Goal: Task Accomplishment & Management: Manage account settings

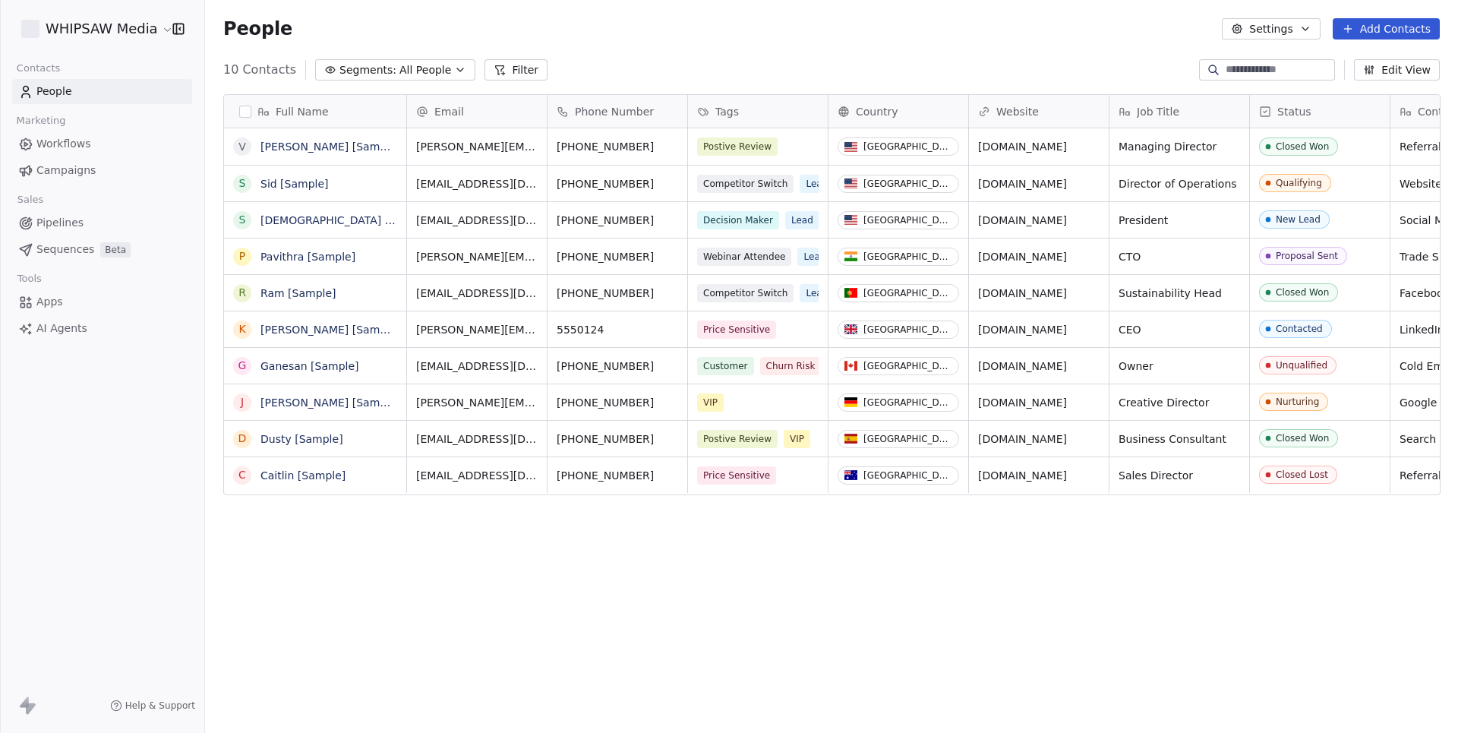
scroll to position [645, 1253]
click at [138, 41] on div "WHIPSAW Media" at bounding box center [102, 29] width 204 height 58
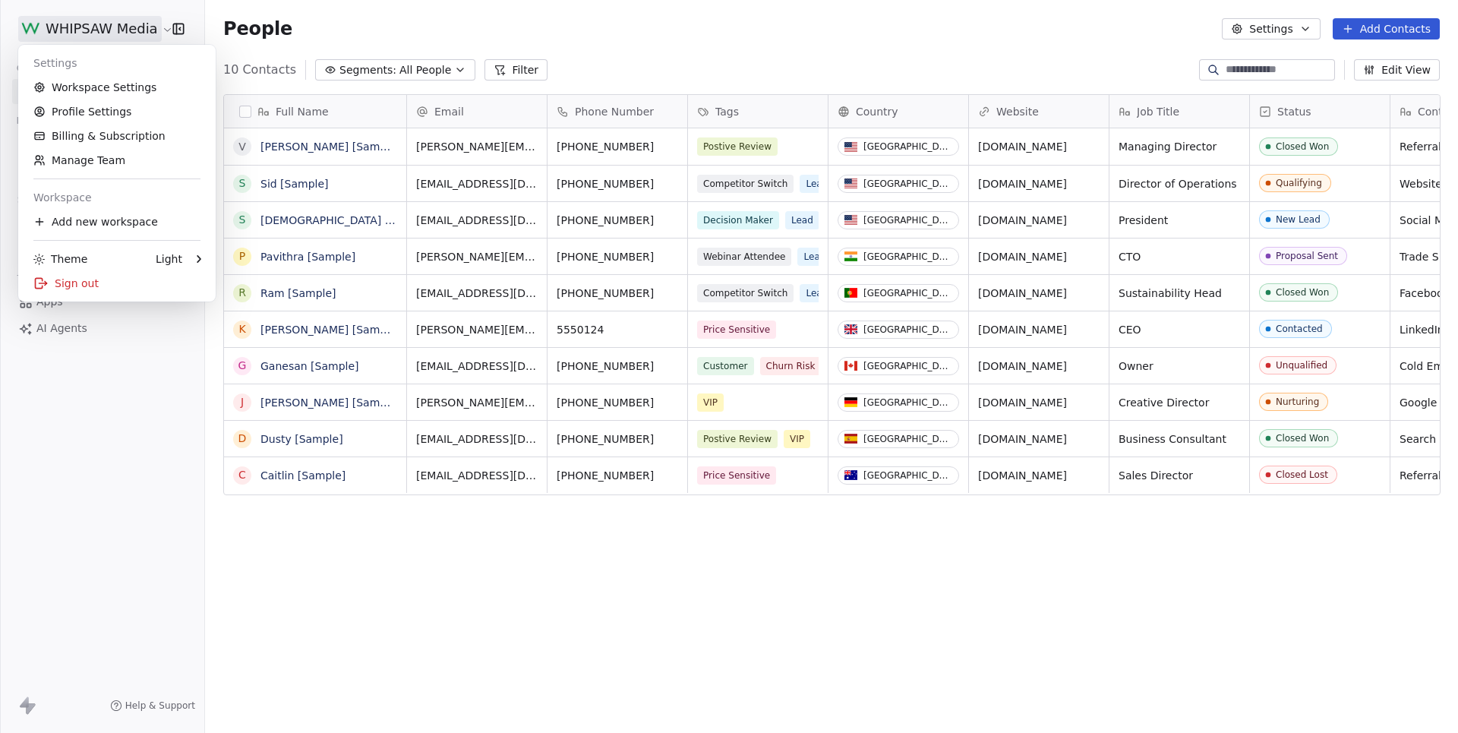
click at [138, 31] on html "WHIPSAW Media Contacts People Marketing Workflows Campaigns Sales Pipelines Seq…" at bounding box center [729, 366] width 1458 height 733
click at [90, 108] on link "Profile Settings" at bounding box center [116, 112] width 185 height 24
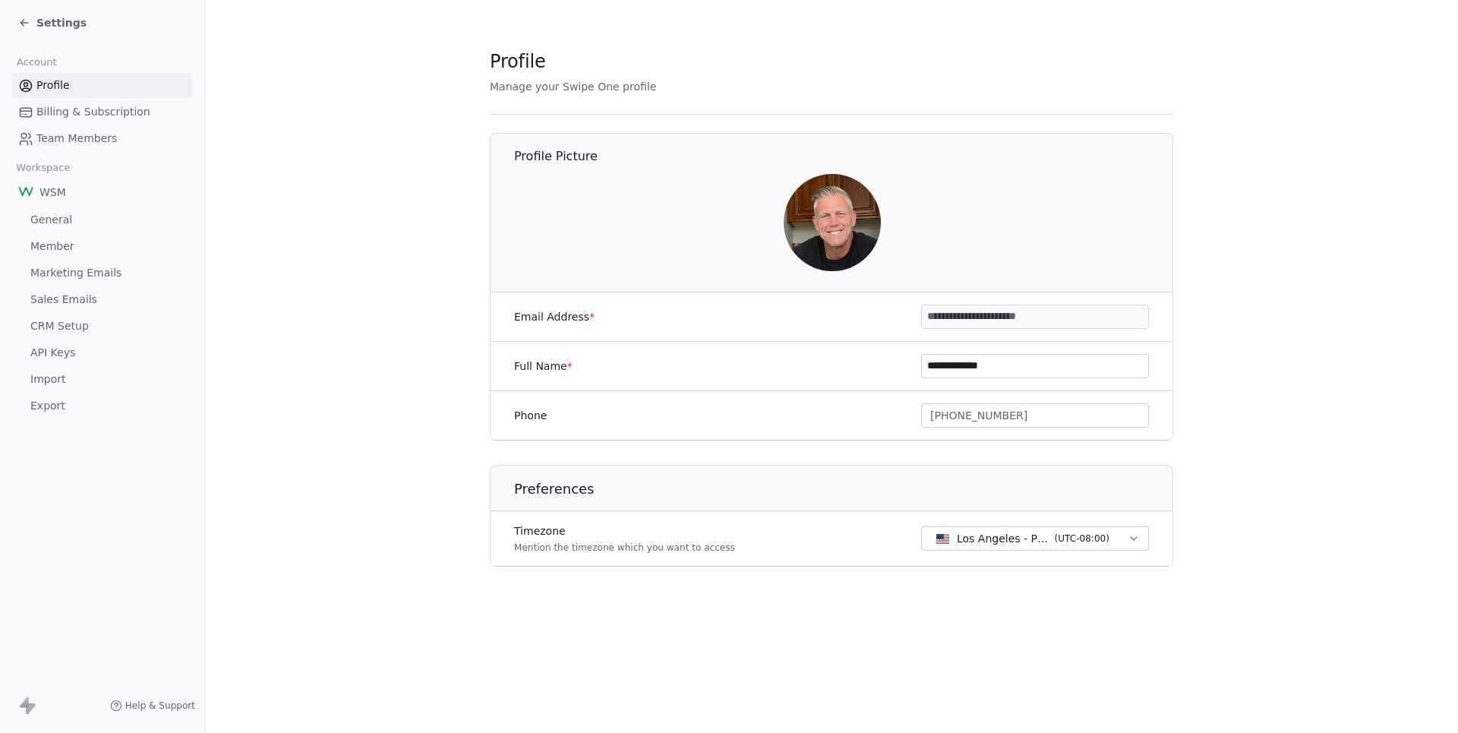
click at [59, 345] on span "API Keys" at bounding box center [52, 353] width 45 height 16
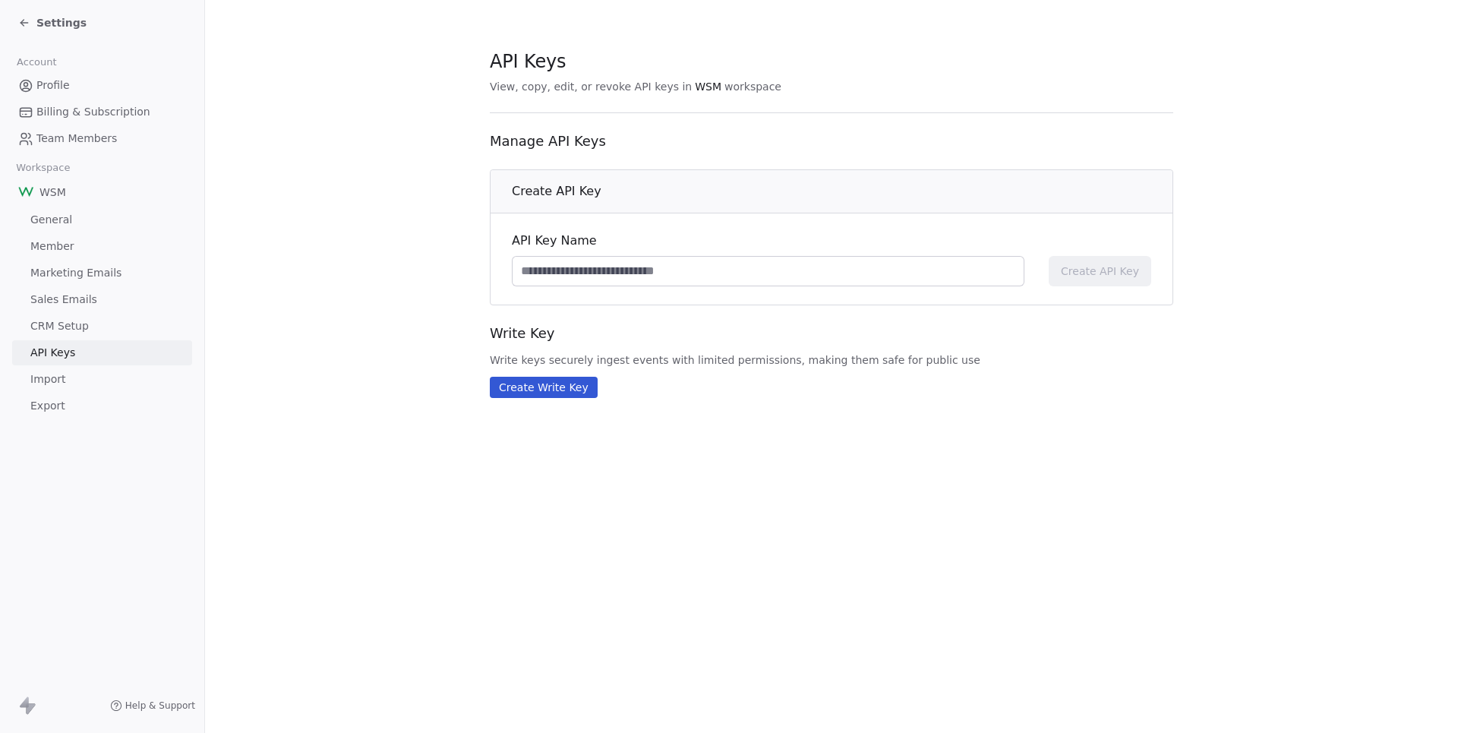
click at [738, 268] on input at bounding box center [768, 271] width 511 height 29
click at [684, 268] on input at bounding box center [768, 271] width 511 height 29
click at [52, 214] on span "General" at bounding box center [51, 220] width 42 height 16
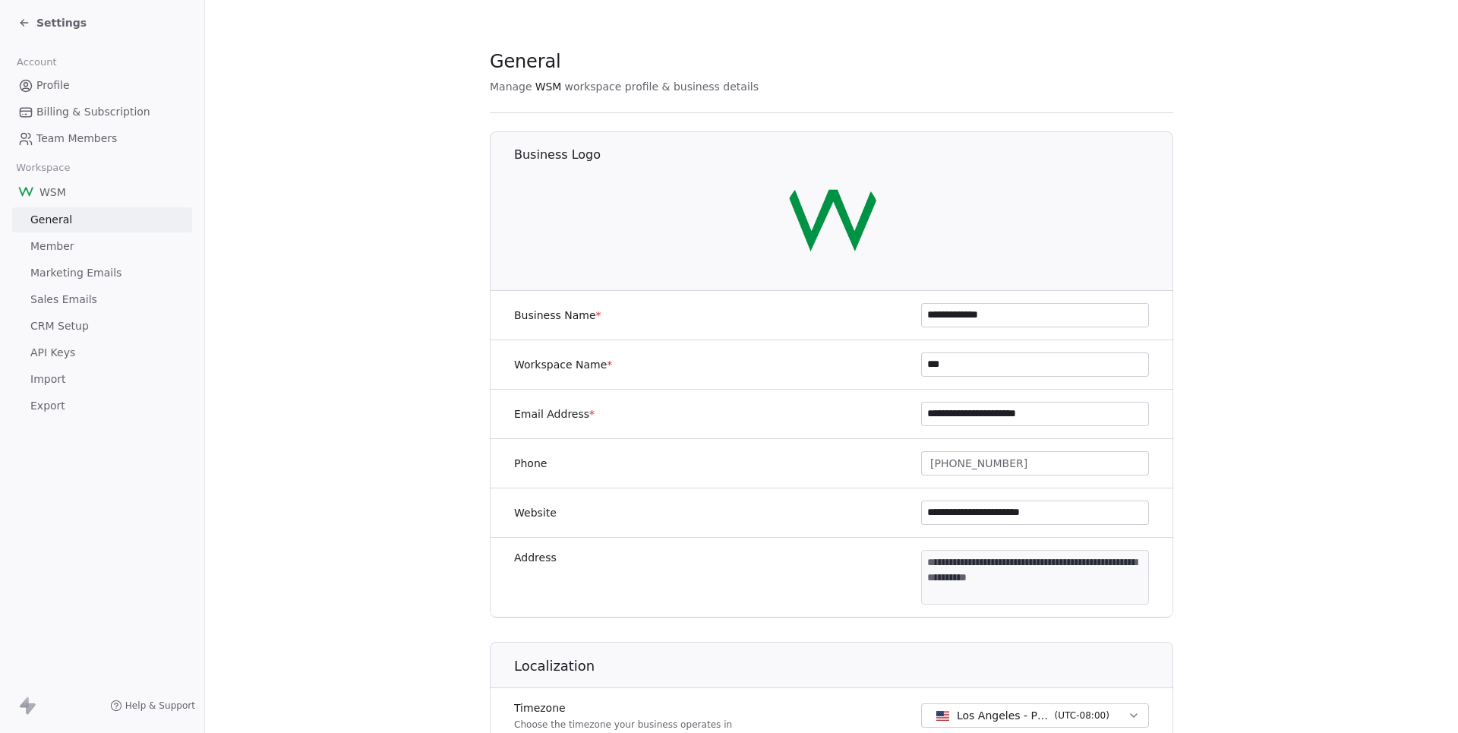
click at [52, 249] on span "Member" at bounding box center [52, 247] width 44 height 16
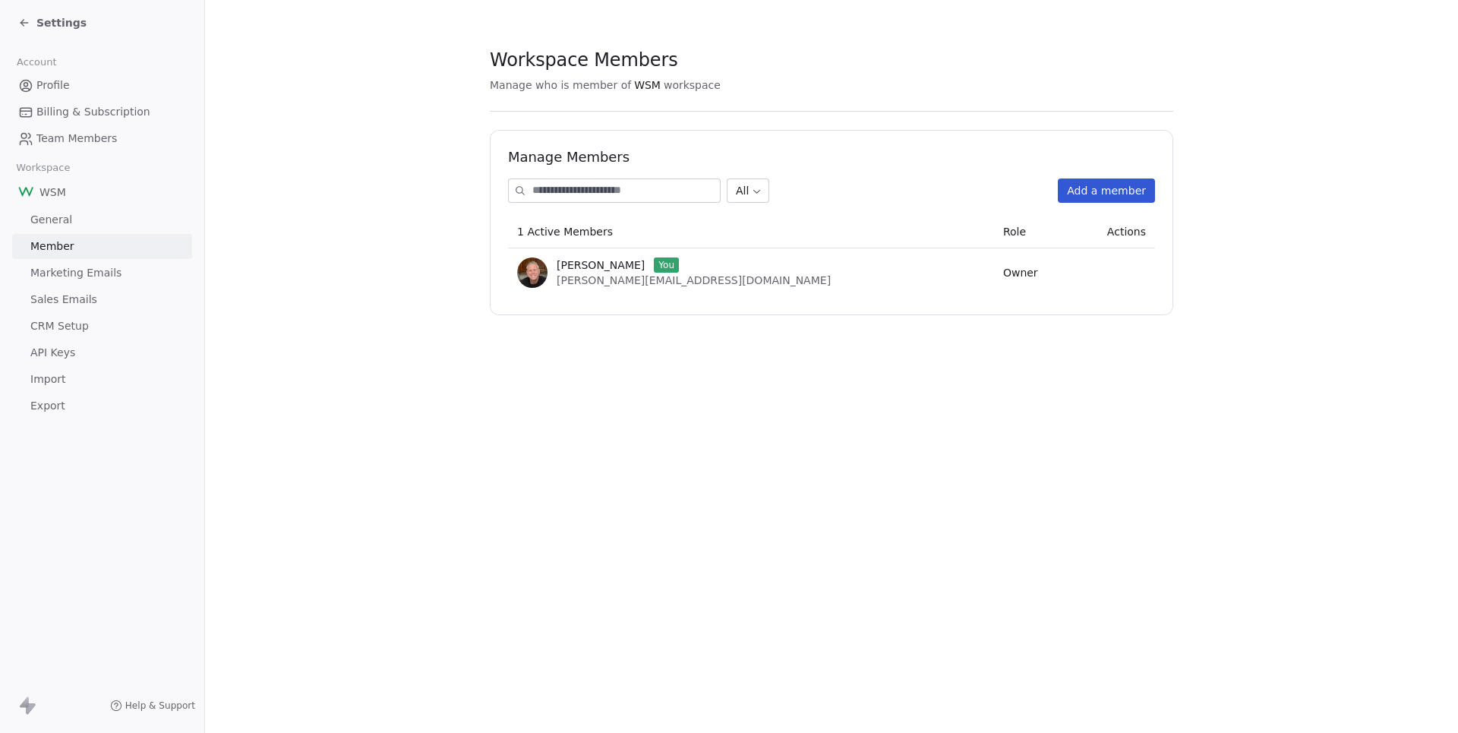
click at [62, 268] on span "Marketing Emails" at bounding box center [75, 273] width 91 height 16
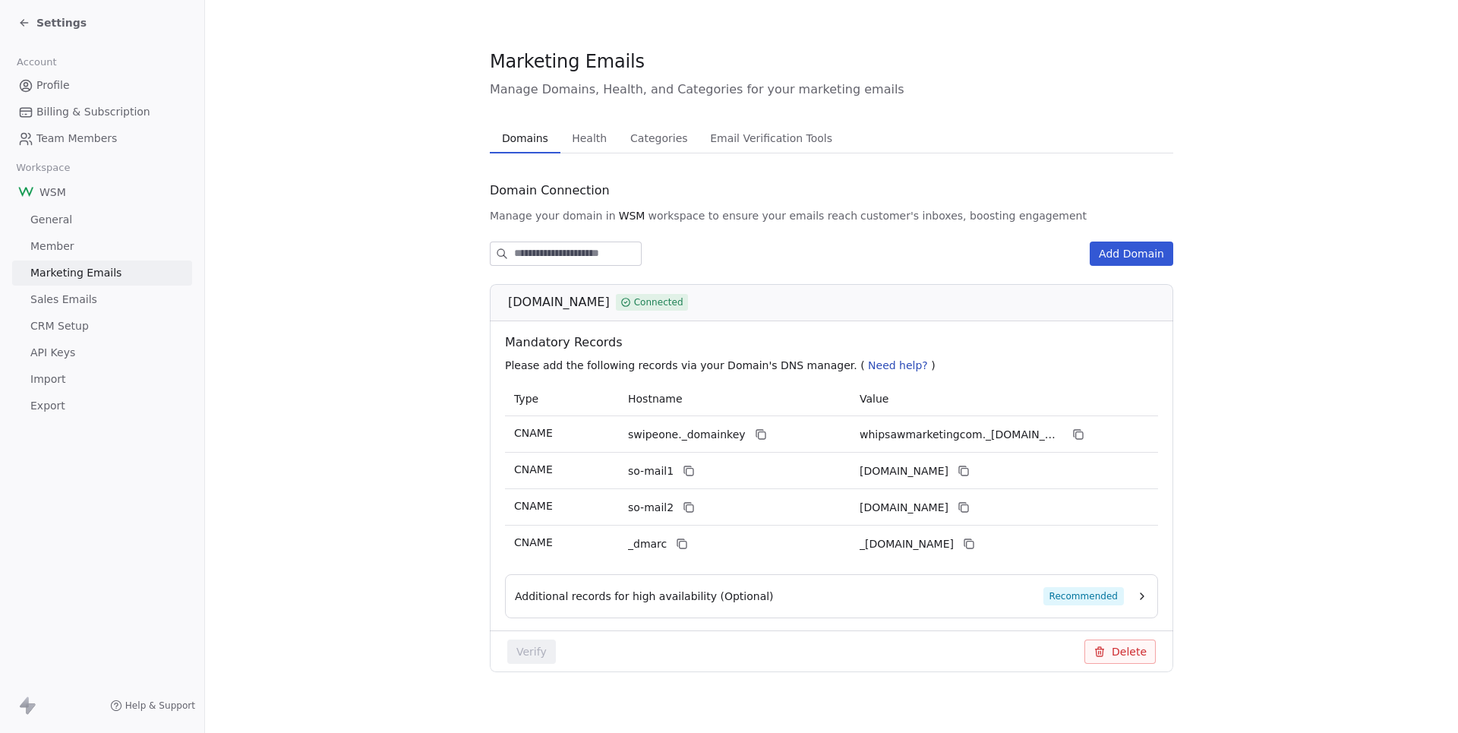
click at [68, 299] on span "Sales Emails" at bounding box center [63, 300] width 67 height 16
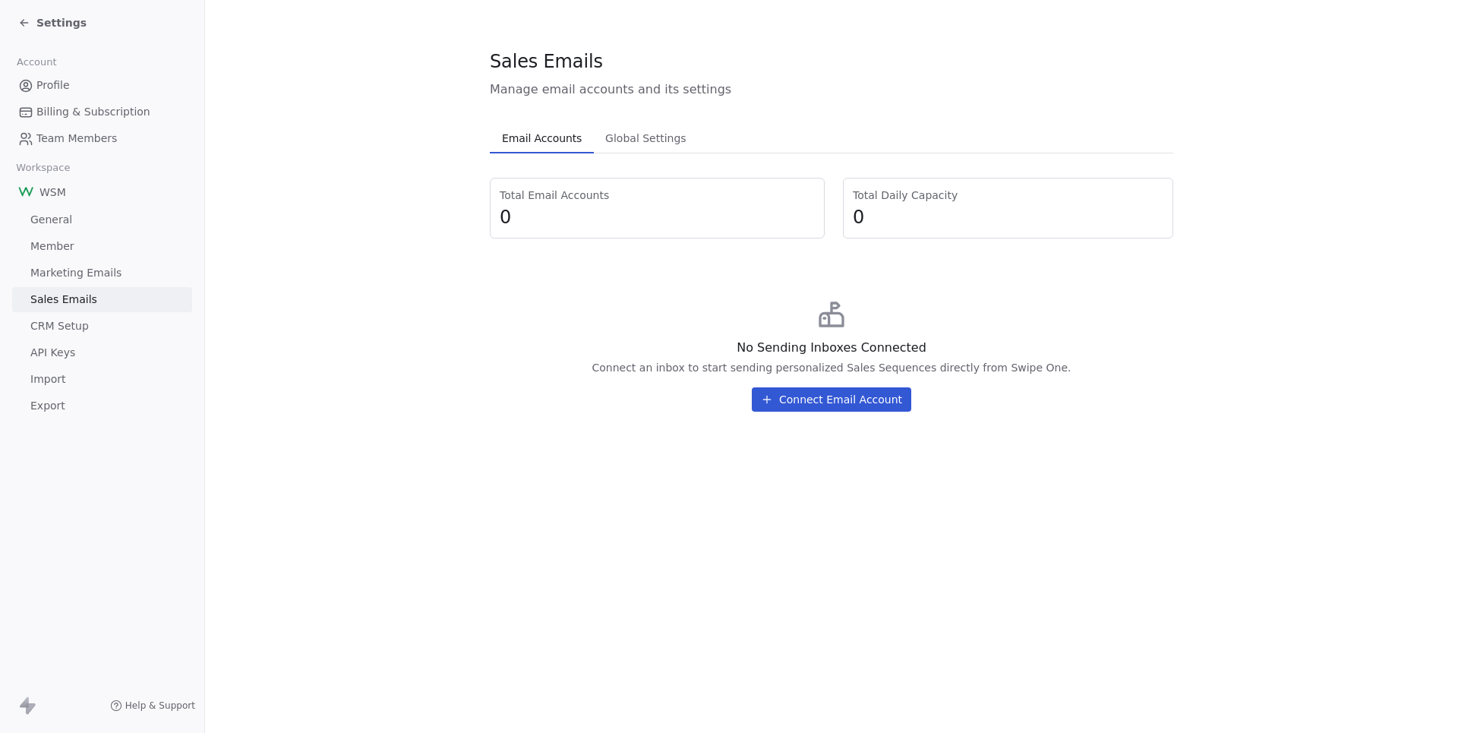
click at [68, 318] on span "CRM Setup" at bounding box center [59, 326] width 58 height 16
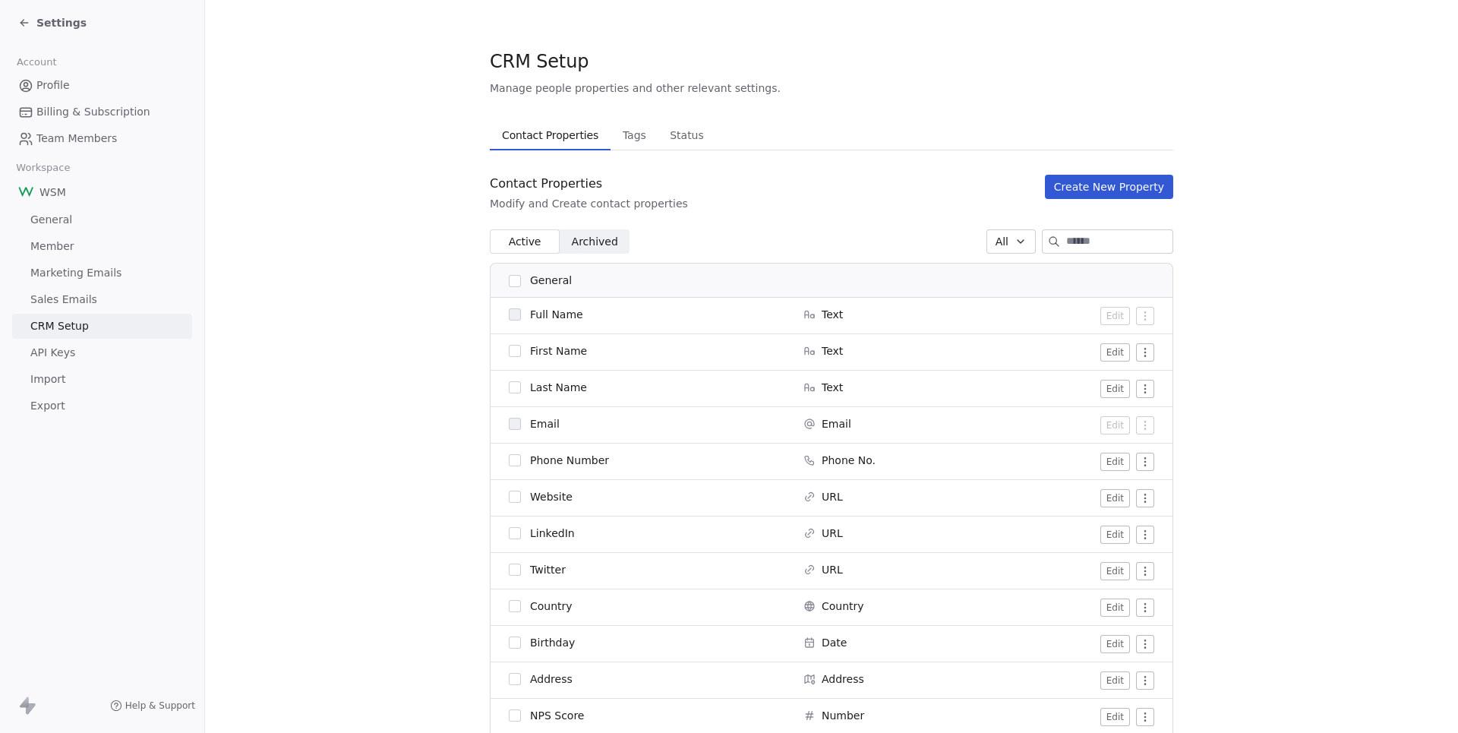
click at [58, 79] on span "Profile" at bounding box center [52, 85] width 33 height 16
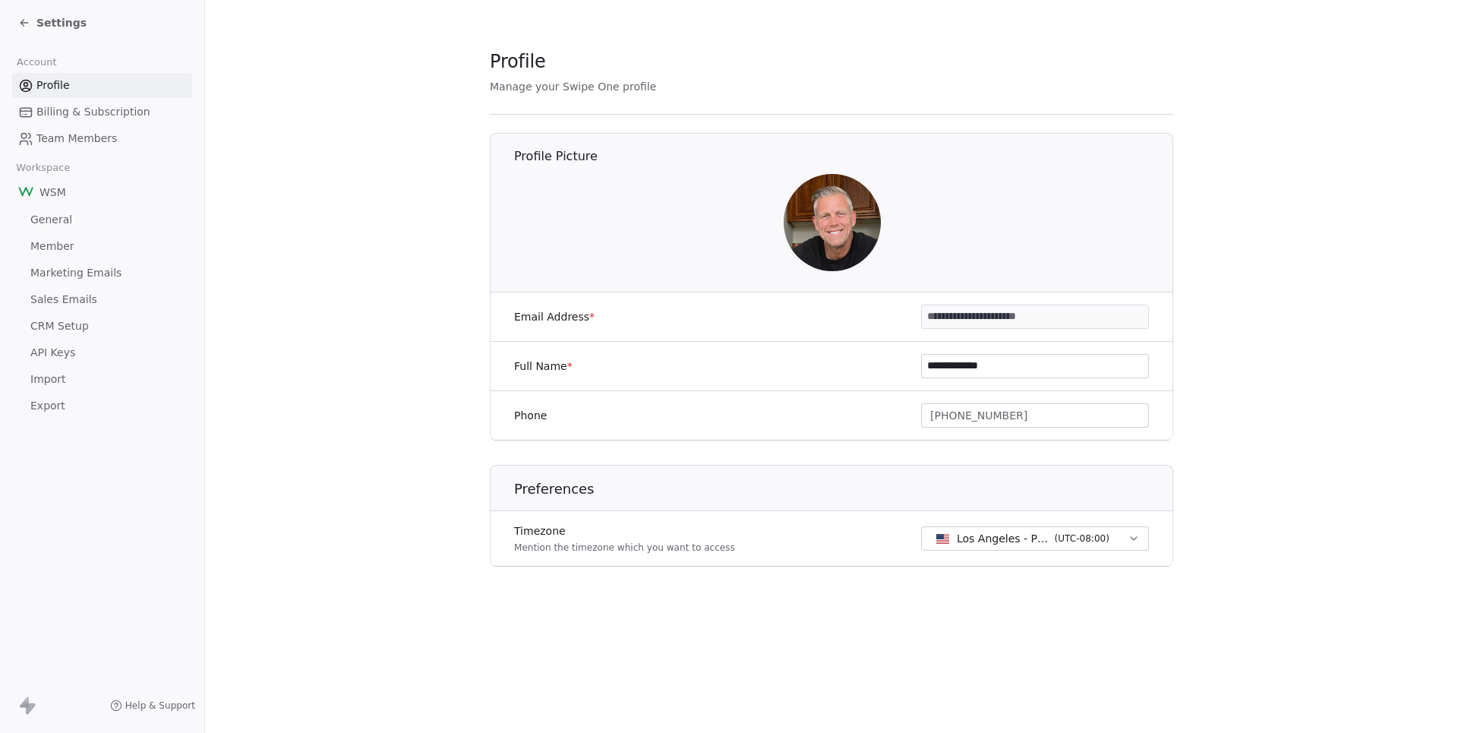
click at [77, 114] on span "Billing & Subscription" at bounding box center [93, 112] width 114 height 16
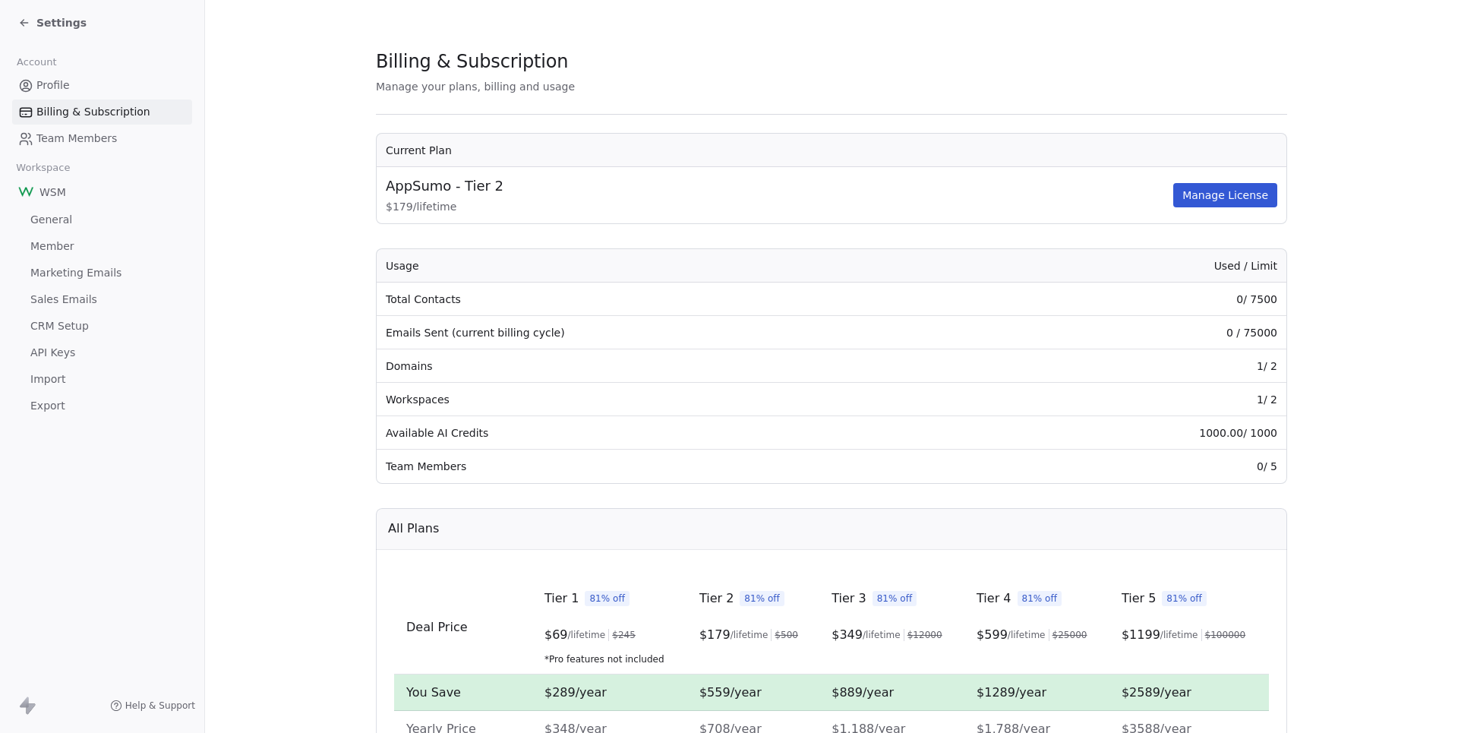
click at [77, 141] on span "Team Members" at bounding box center [76, 139] width 81 height 16
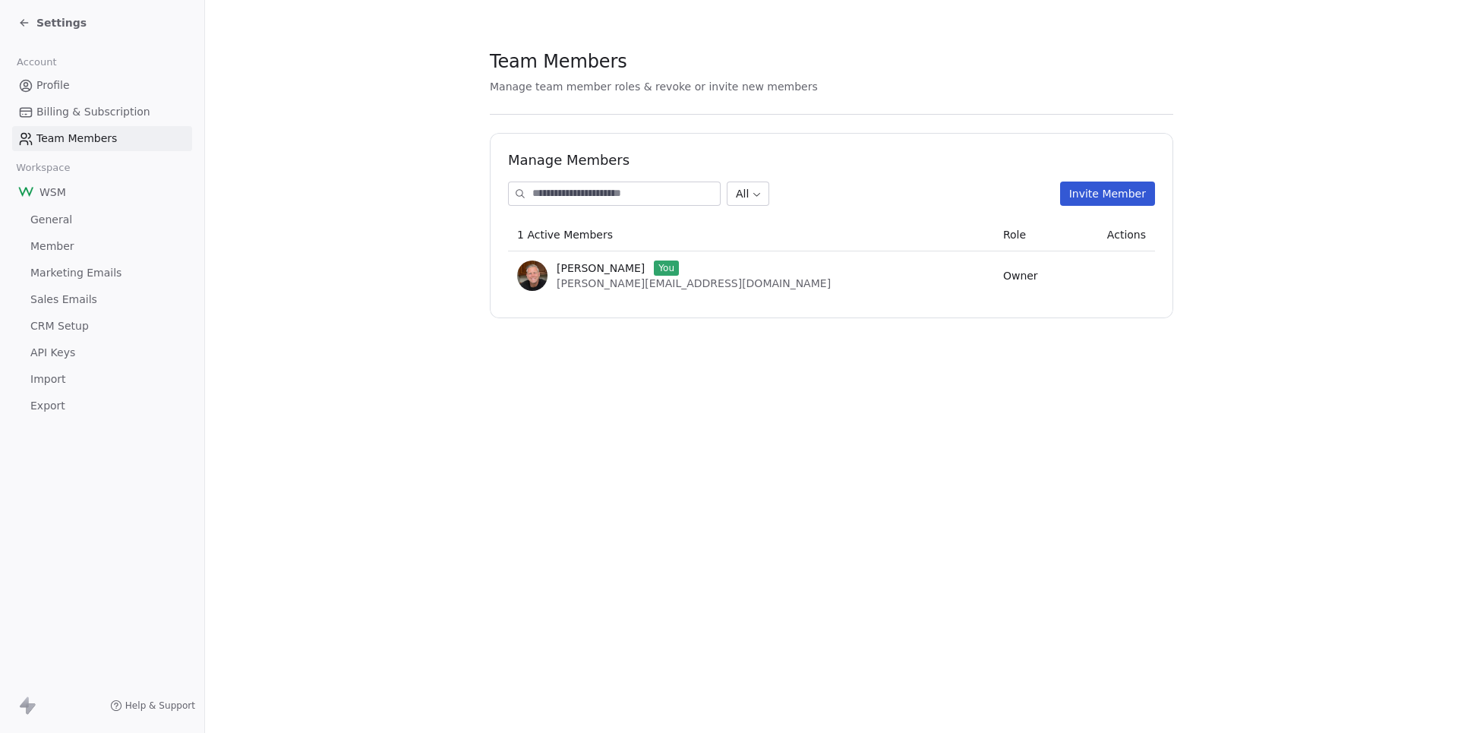
click at [50, 193] on span "WSM" at bounding box center [52, 192] width 27 height 15
click at [49, 207] on link "General" at bounding box center [102, 219] width 180 height 25
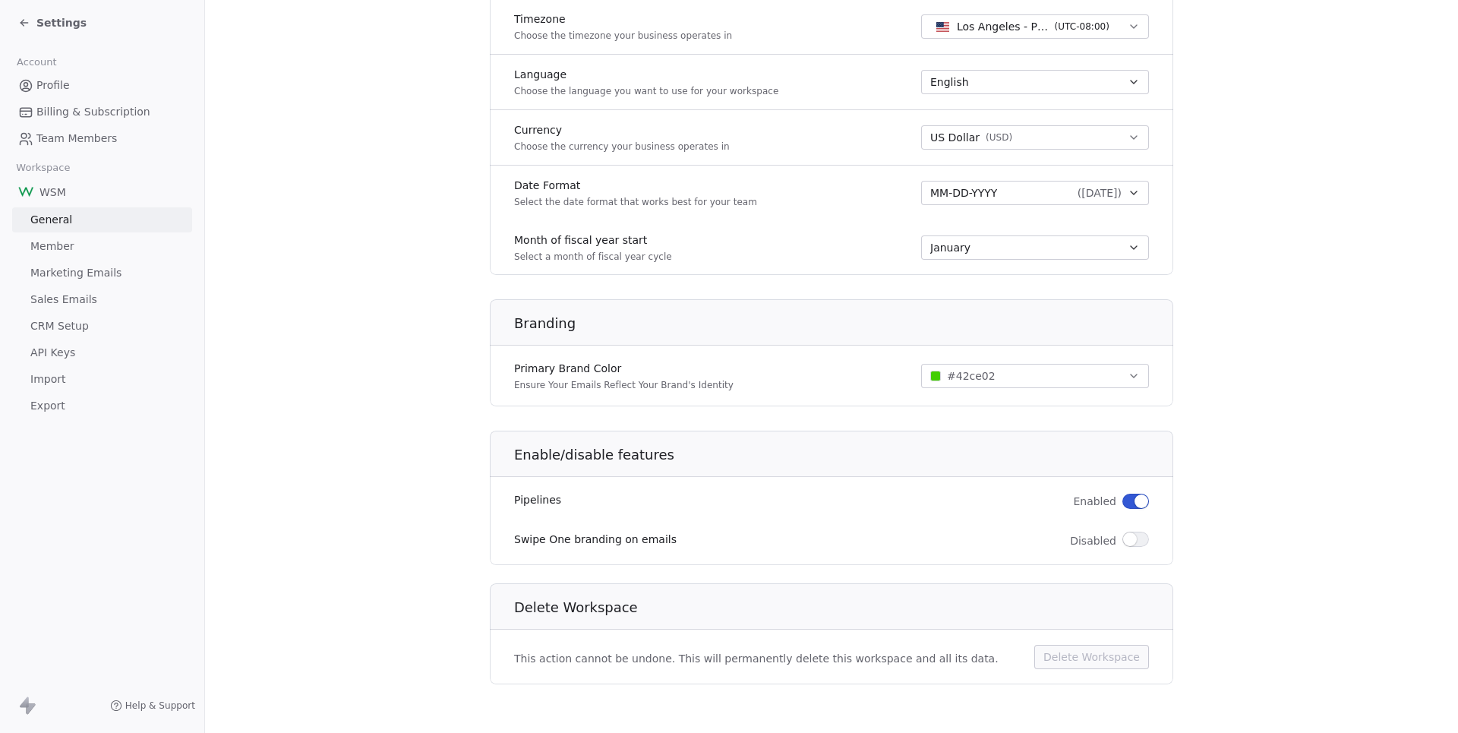
scroll to position [691, 0]
click at [67, 239] on span "Member" at bounding box center [52, 247] width 44 height 16
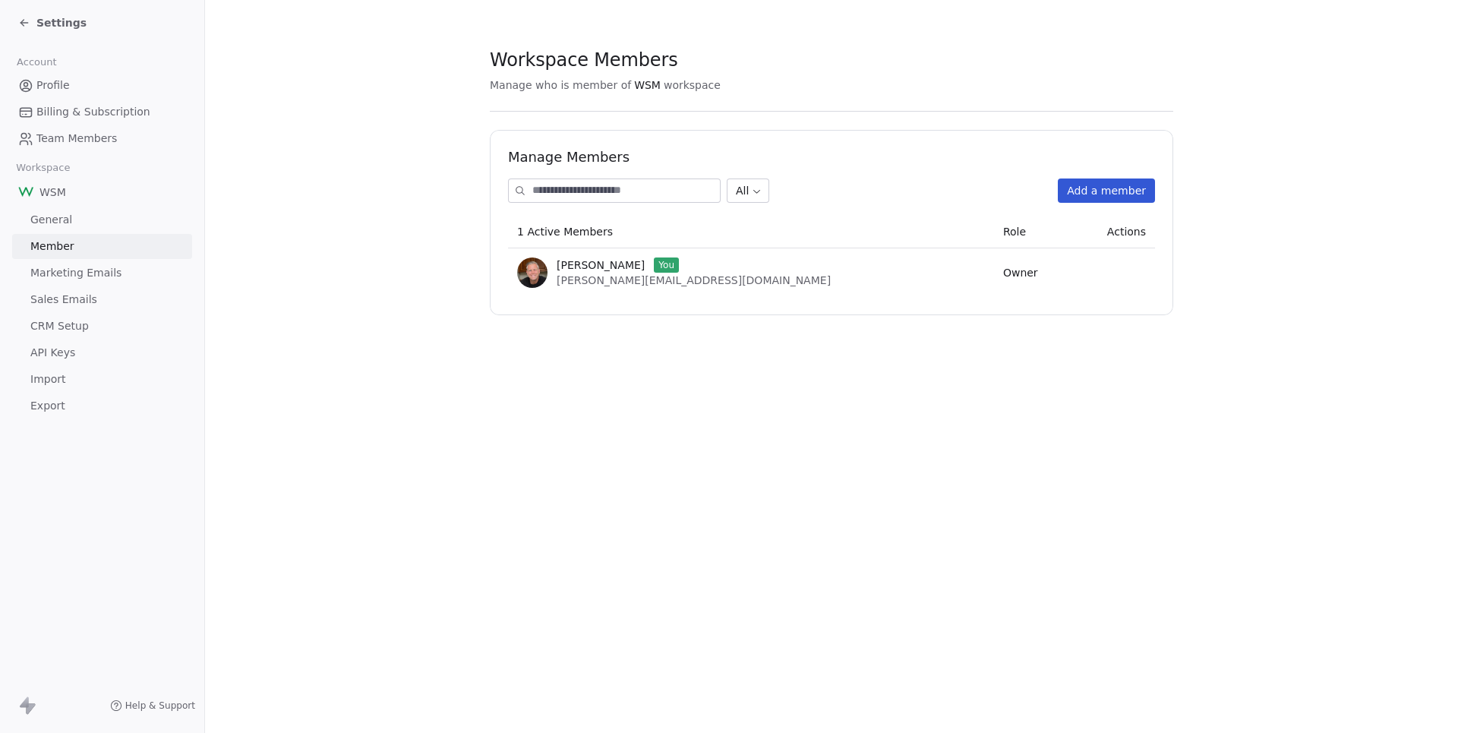
click at [100, 275] on span "Marketing Emails" at bounding box center [75, 273] width 91 height 16
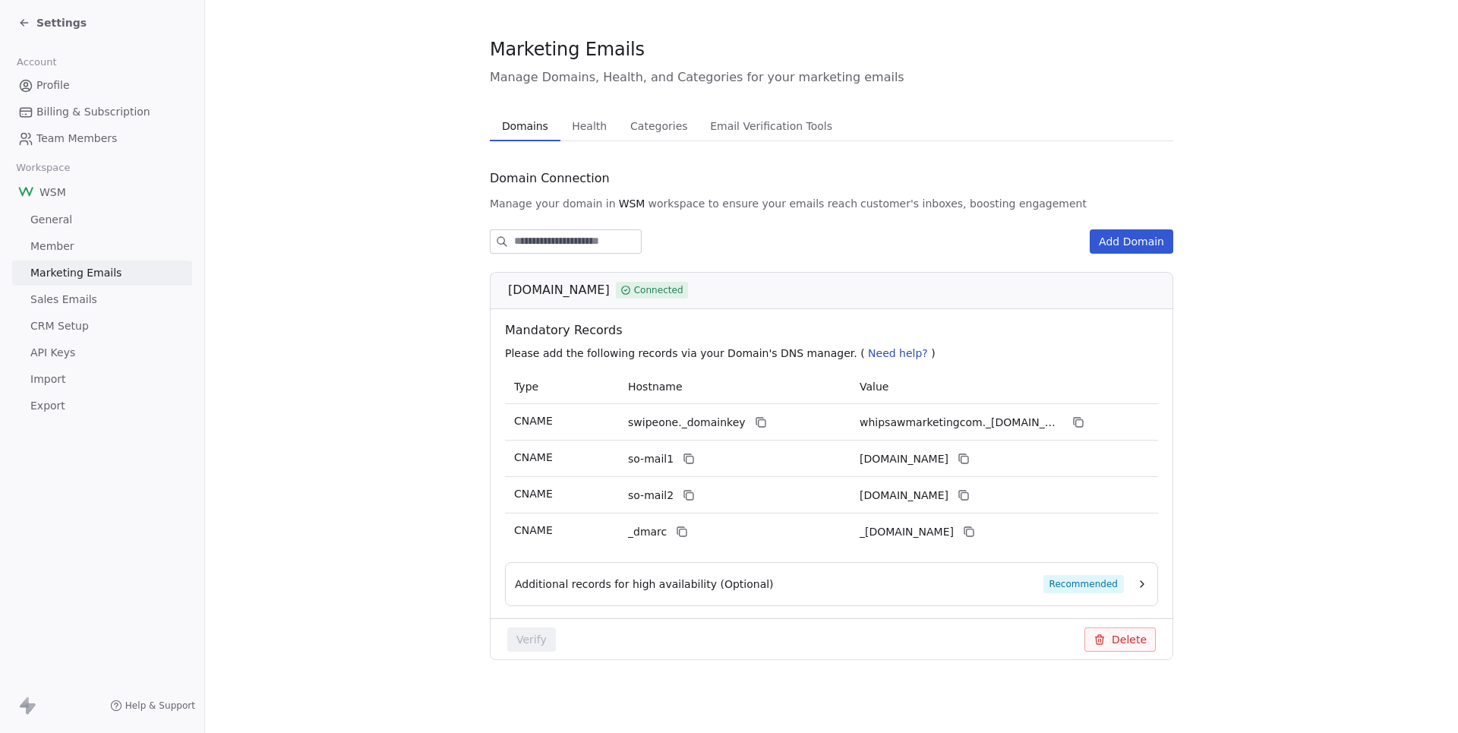
scroll to position [12, 0]
click at [67, 295] on span "Sales Emails" at bounding box center [63, 300] width 67 height 16
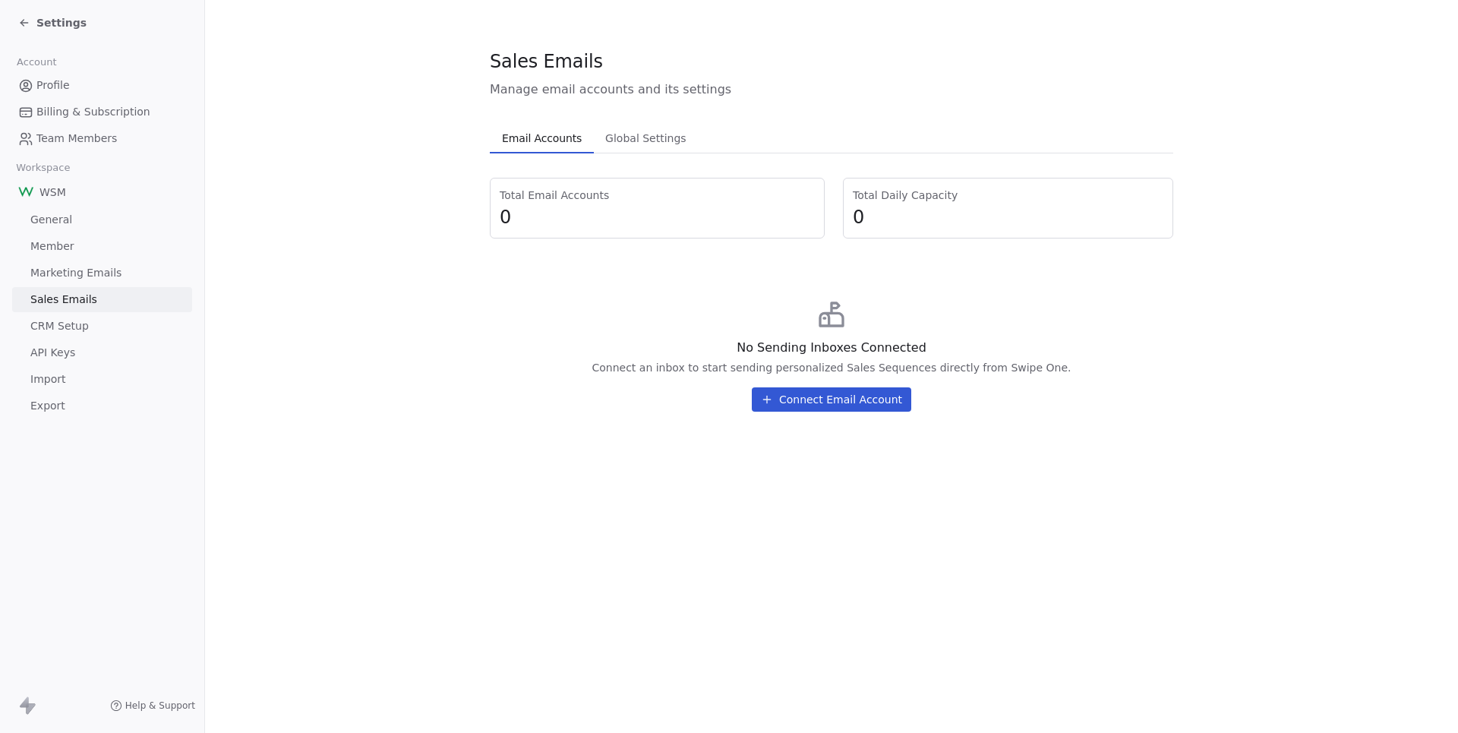
click at [59, 322] on span "CRM Setup" at bounding box center [59, 326] width 58 height 16
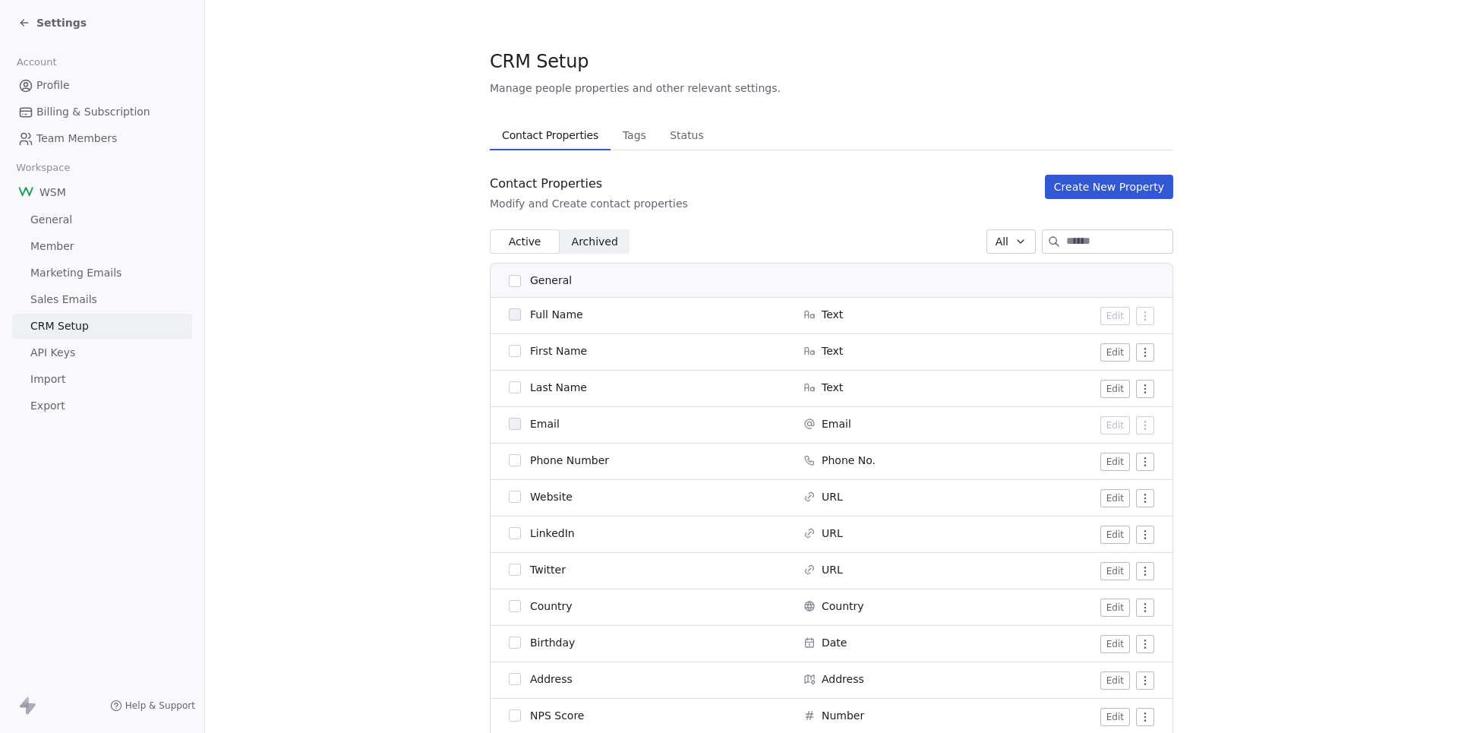
click at [44, 345] on span "API Keys" at bounding box center [52, 353] width 45 height 16
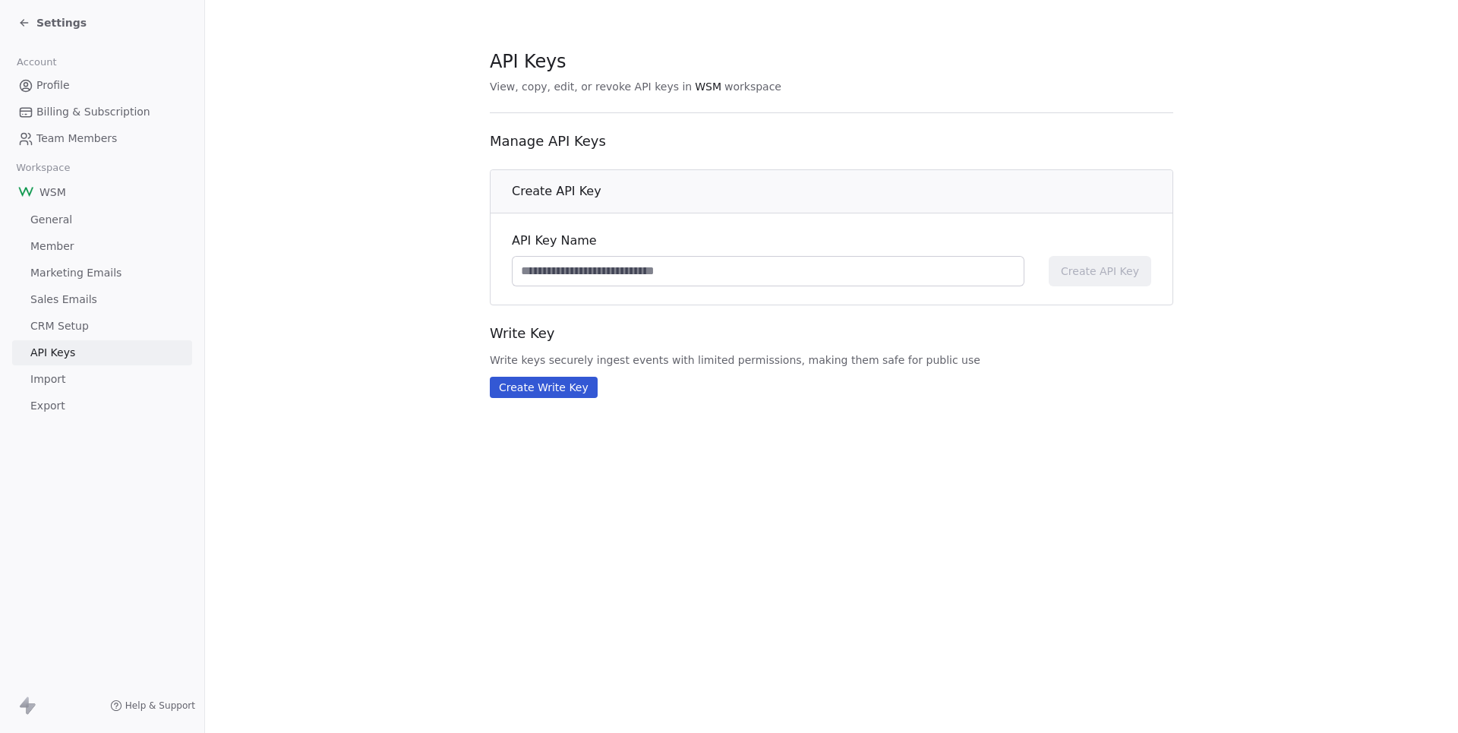
click at [797, 271] on input at bounding box center [768, 271] width 511 height 29
click at [65, 23] on span "Settings" at bounding box center [61, 22] width 50 height 15
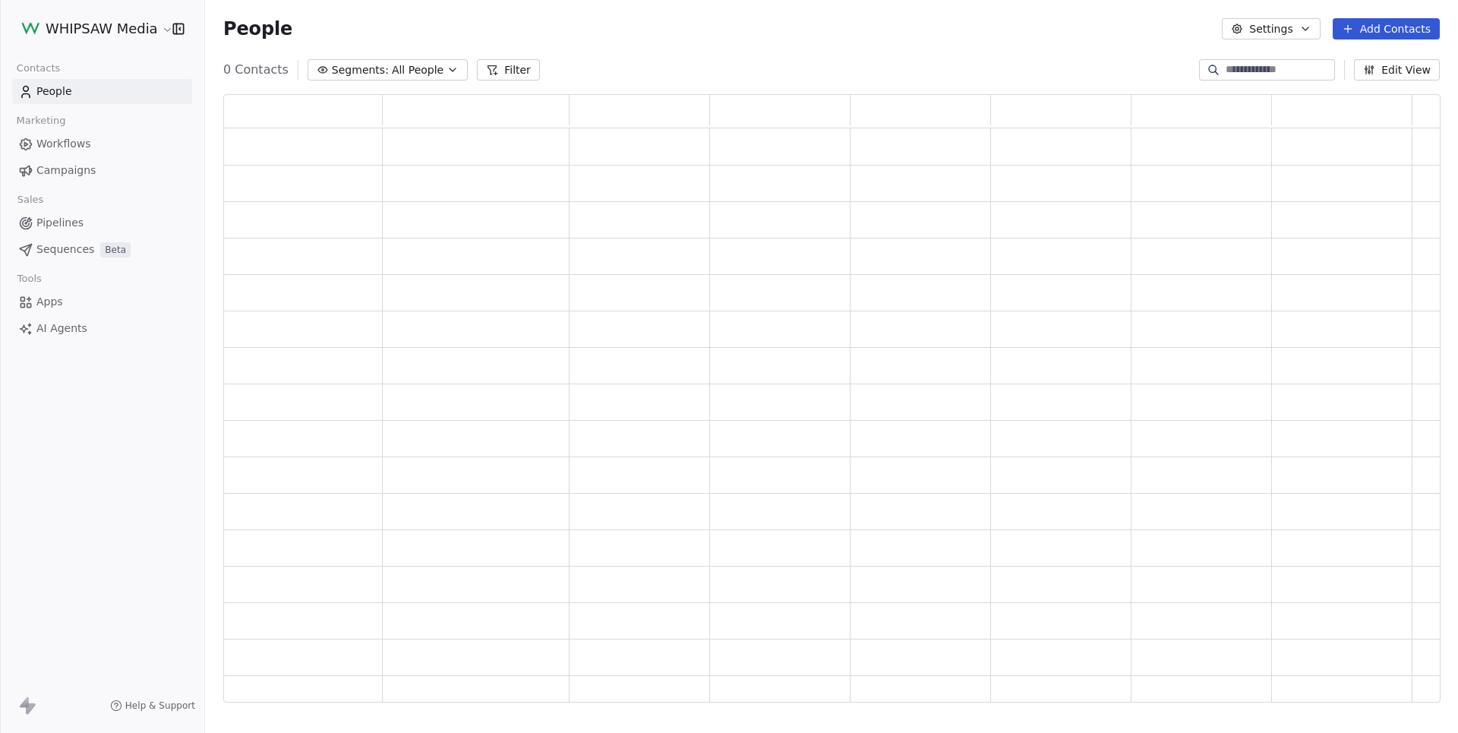
scroll to position [608, 1216]
click at [65, 23] on html "WHIPSAW Media Contacts People Marketing Workflows Campaigns Sales Pipelines Seq…" at bounding box center [729, 366] width 1458 height 733
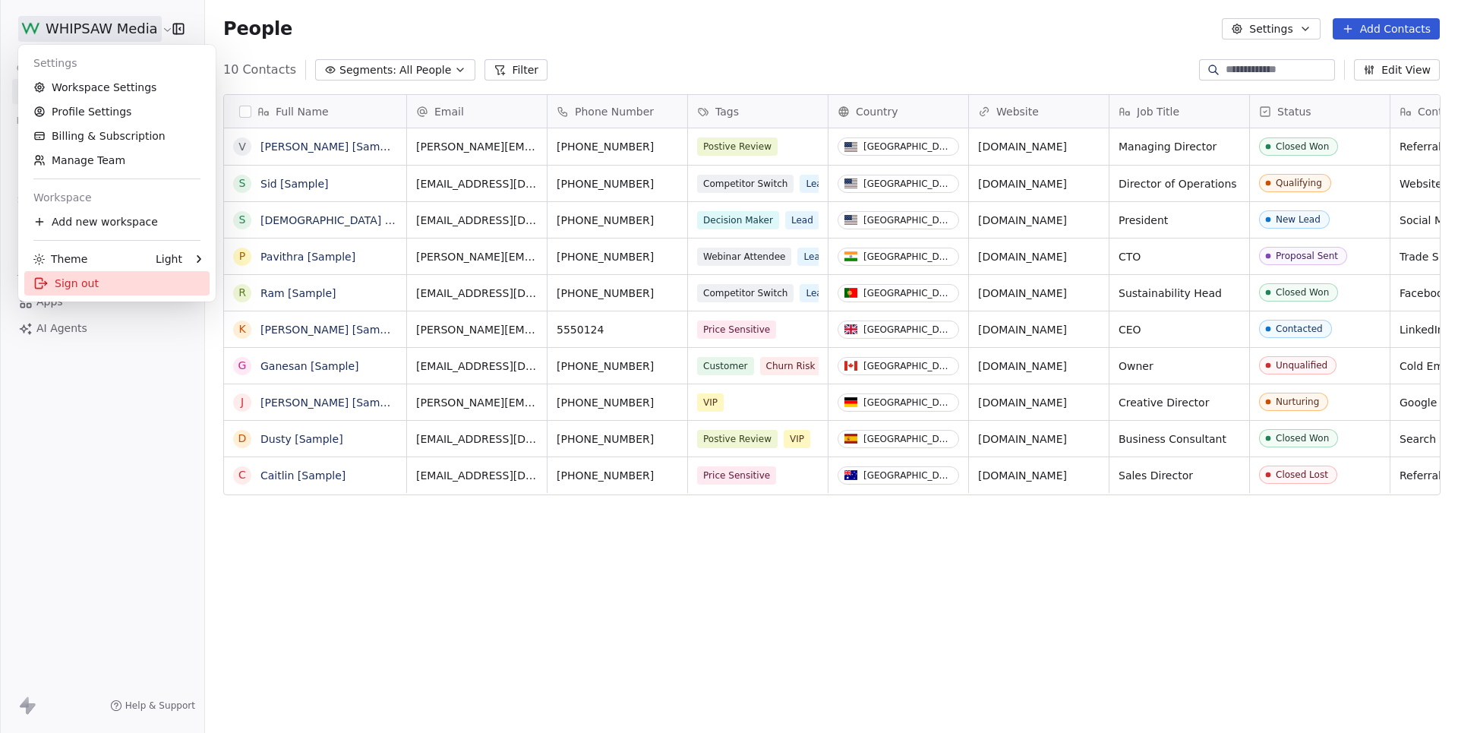
click at [100, 287] on div "Sign out" at bounding box center [116, 283] width 185 height 24
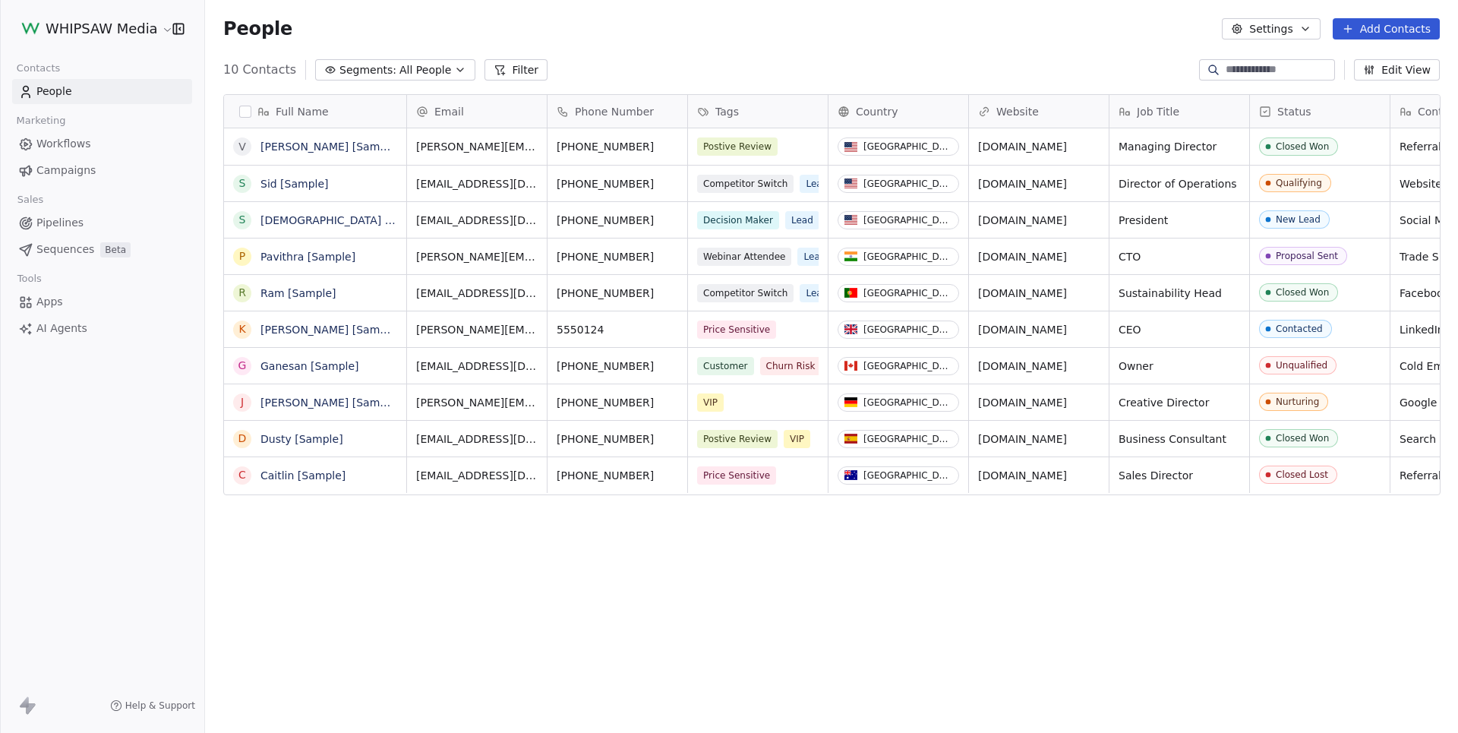
scroll to position [645, 1253]
